Goal: Task Accomplishment & Management: Manage account settings

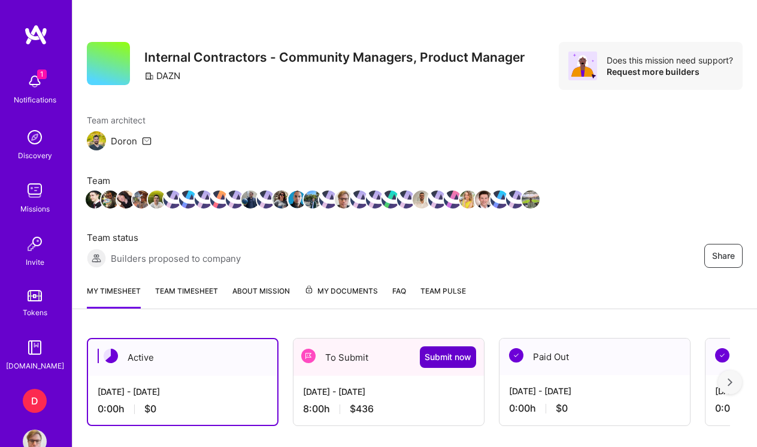
click at [444, 359] on span "Submit now" at bounding box center [448, 357] width 47 height 12
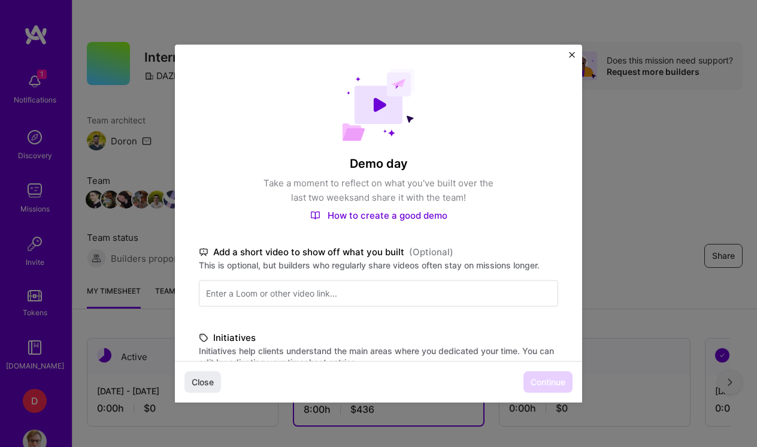
click at [493, 317] on div "Demo day Take a moment to reflect on what you've built over the last two weeks …" at bounding box center [378, 342] width 407 height 595
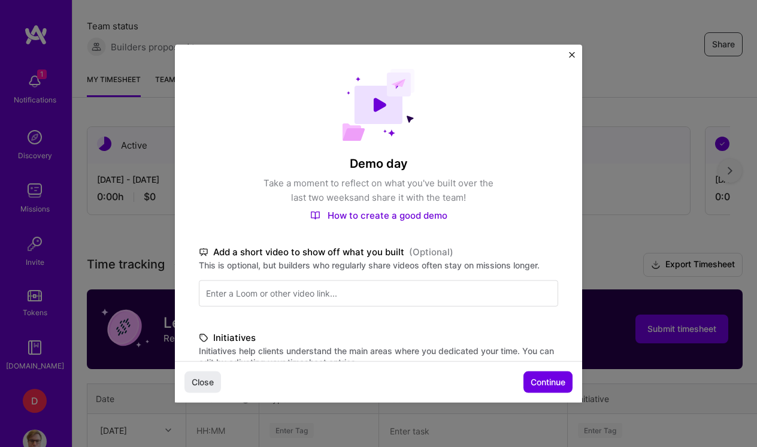
scroll to position [222, 0]
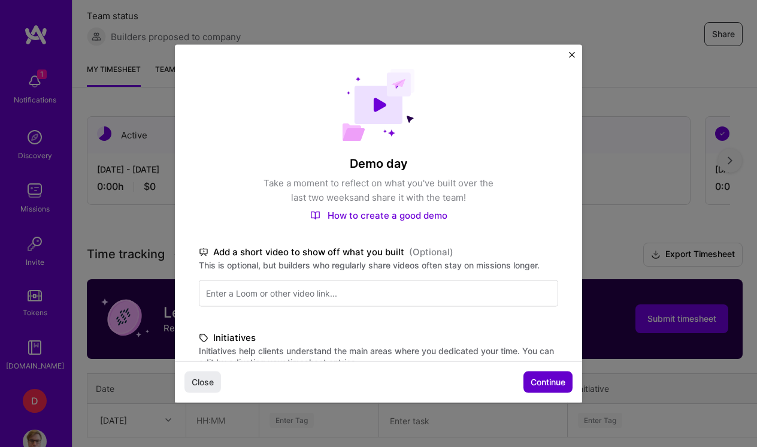
click at [553, 384] on span "Continue" at bounding box center [547, 381] width 35 height 12
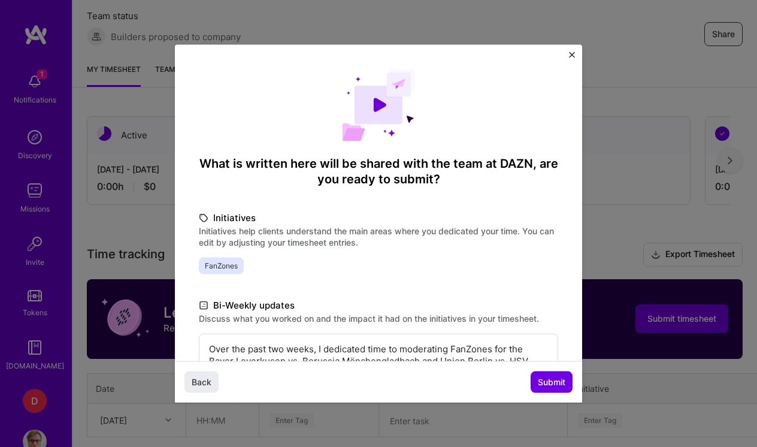
click at [466, 347] on p "Over the past two weeks, I dedicated time to moderating FanZones for the Bayer …" at bounding box center [378, 397] width 339 height 108
click at [458, 280] on div "What is written here will be shared with the team at [GEOGRAPHIC_DATA] , are yo…" at bounding box center [378, 285] width 407 height 481
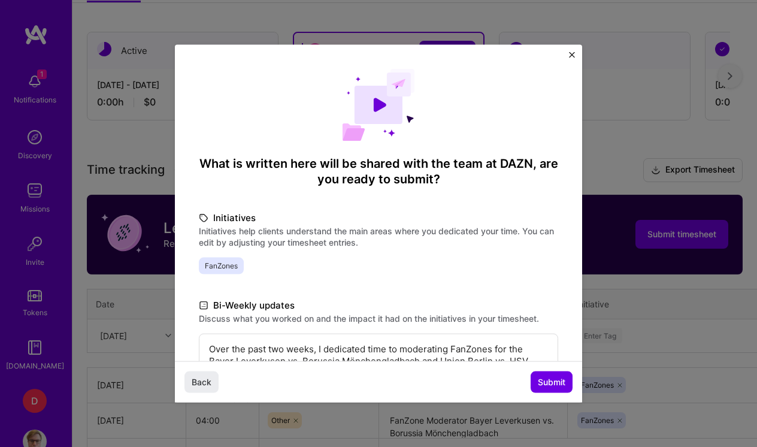
scroll to position [308, 0]
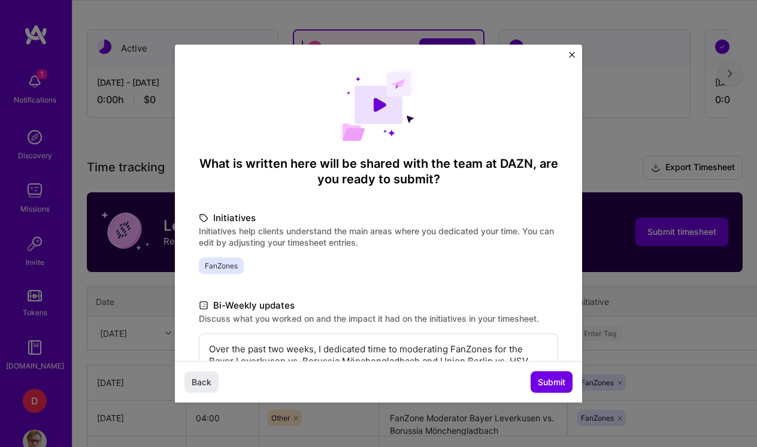
click at [429, 350] on p "Over the past two weeks, I dedicated time to moderating FanZones for the Bayer …" at bounding box center [378, 397] width 339 height 108
click at [419, 355] on p "Over the past two weeks, I dedicated time to moderating FanZones for the Bayer …" at bounding box center [378, 397] width 339 height 108
click at [495, 358] on p "Over the past two weeks, I dedicated time to moderating FanZones for the Bayer …" at bounding box center [378, 397] width 339 height 108
click at [553, 378] on span "Submit" at bounding box center [552, 381] width 28 height 12
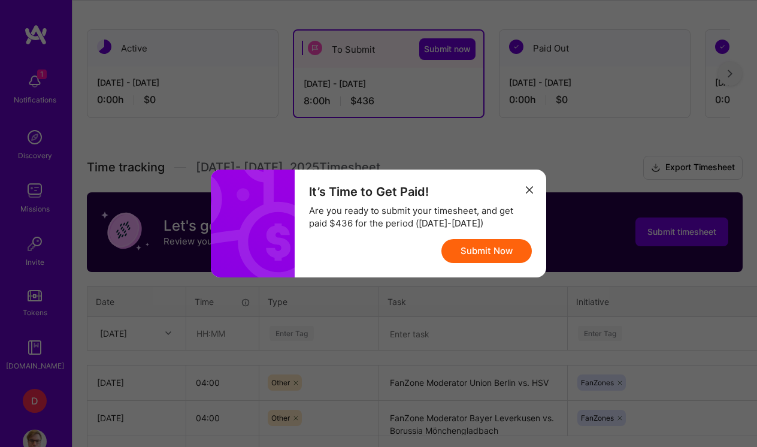
click at [494, 250] on button "Submit Now" at bounding box center [486, 251] width 90 height 24
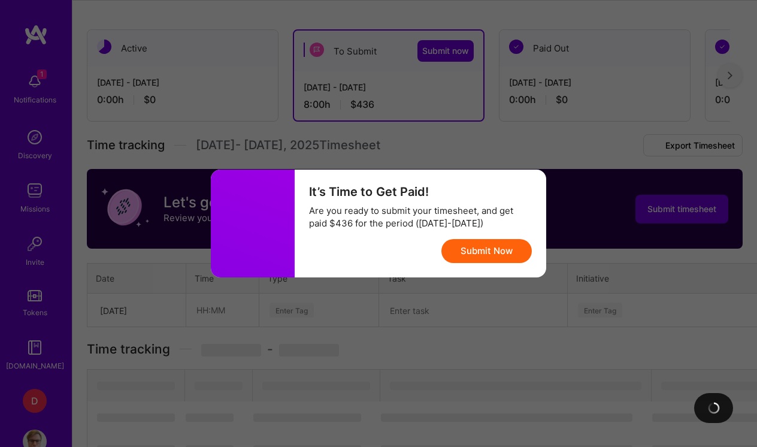
scroll to position [305, 0]
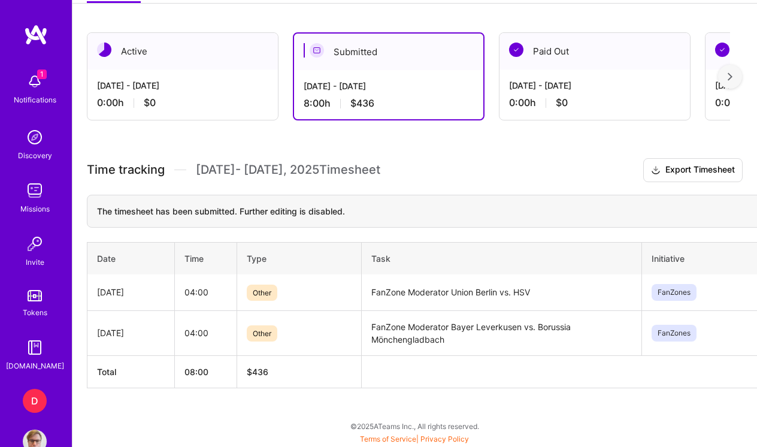
click at [477, 193] on div "Time tracking [DATE] - [DATE] Timesheet Export Timesheet The timesheet has been…" at bounding box center [415, 273] width 656 height 230
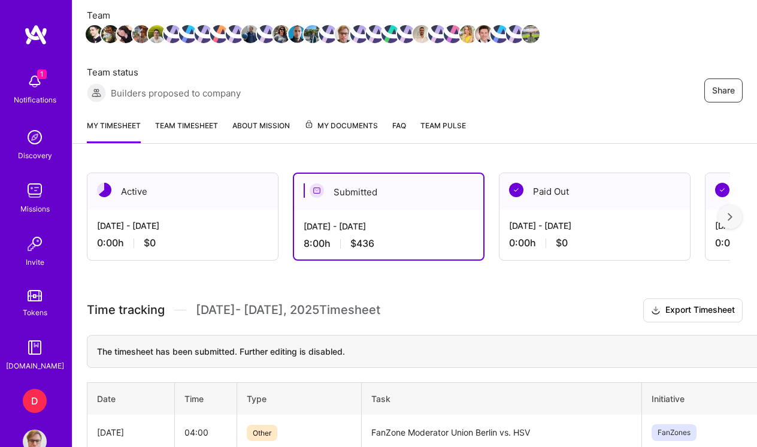
scroll to position [155, 0]
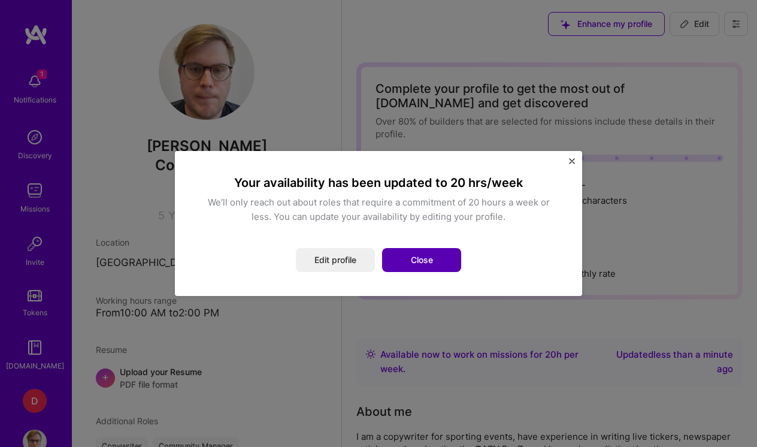
click at [447, 264] on button "Close" at bounding box center [421, 260] width 79 height 24
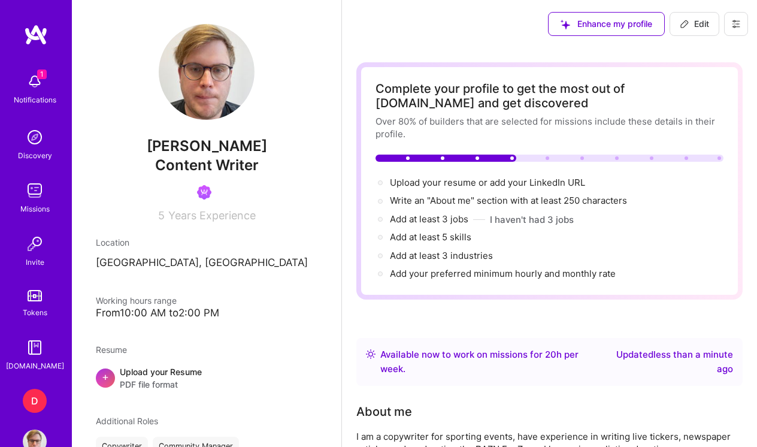
click at [204, 302] on div "Working hours range" at bounding box center [207, 300] width 222 height 13
click at [43, 442] on img at bounding box center [35, 441] width 24 height 24
click at [39, 436] on img at bounding box center [35, 441] width 24 height 24
click at [736, 25] on icon at bounding box center [736, 24] width 10 height 10
click at [699, 104] on button "Log Out" at bounding box center [703, 112] width 90 height 31
